Goal: Transaction & Acquisition: Purchase product/service

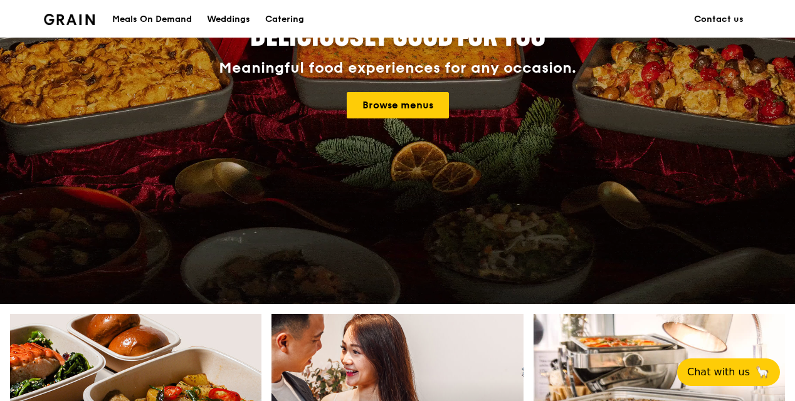
scroll to position [191, 0]
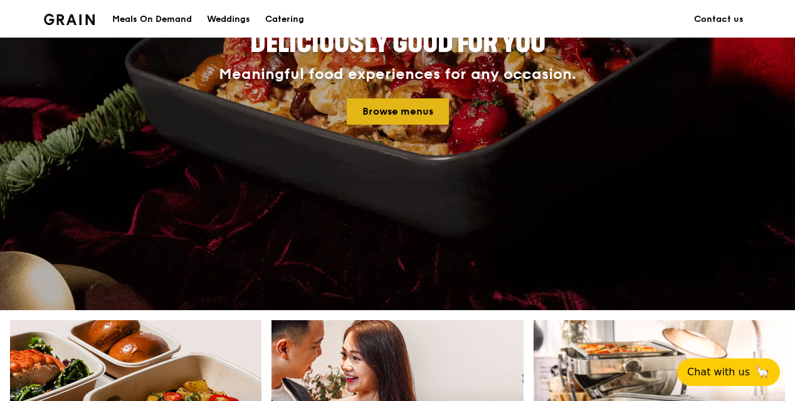
click at [367, 115] on link "Browse menus" at bounding box center [398, 111] width 102 height 26
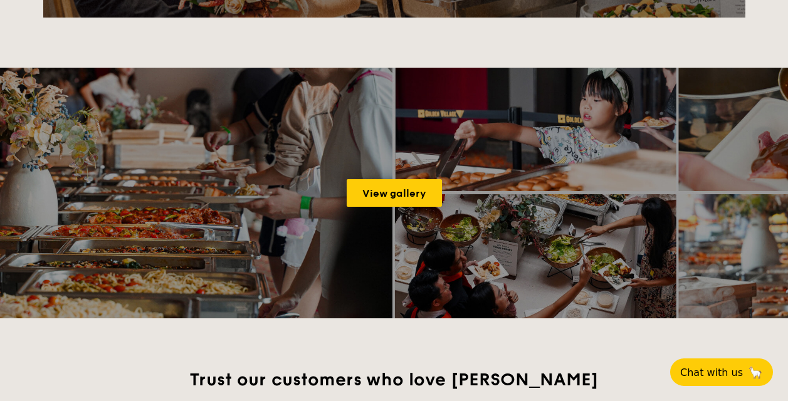
scroll to position [1909, 0]
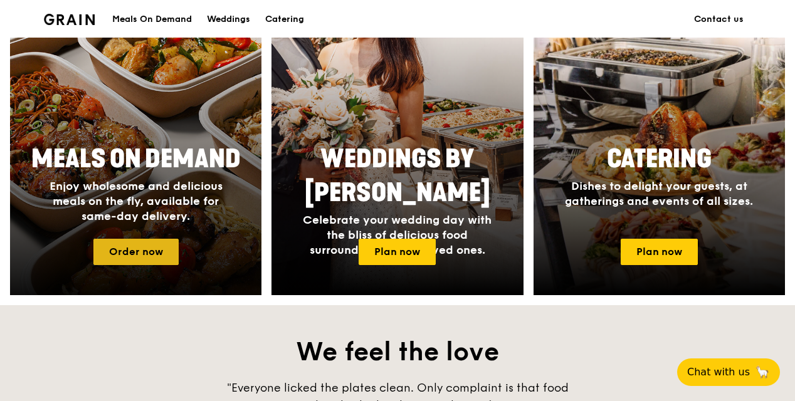
scroll to position [546, 0]
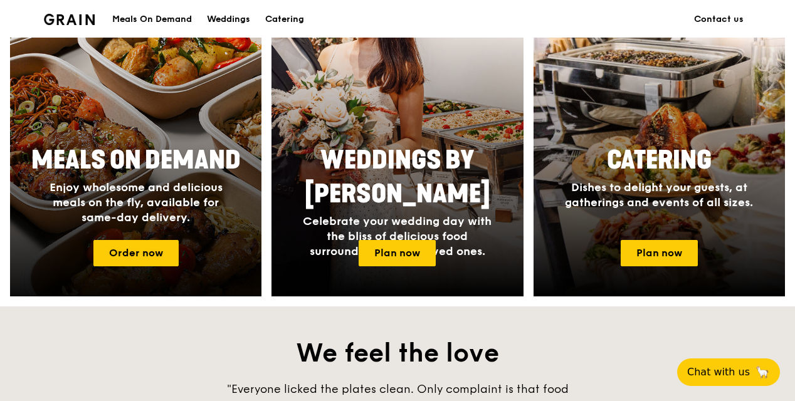
click at [165, 211] on span "Enjoy wholesome and delicious meals on the fly, available for same-day delivery." at bounding box center [136, 203] width 173 height 44
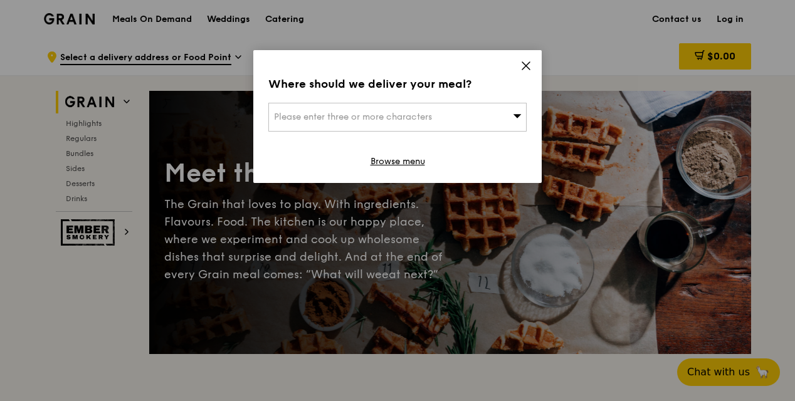
click at [525, 66] on icon at bounding box center [526, 66] width 8 height 8
